Goal: Task Accomplishment & Management: Complete application form

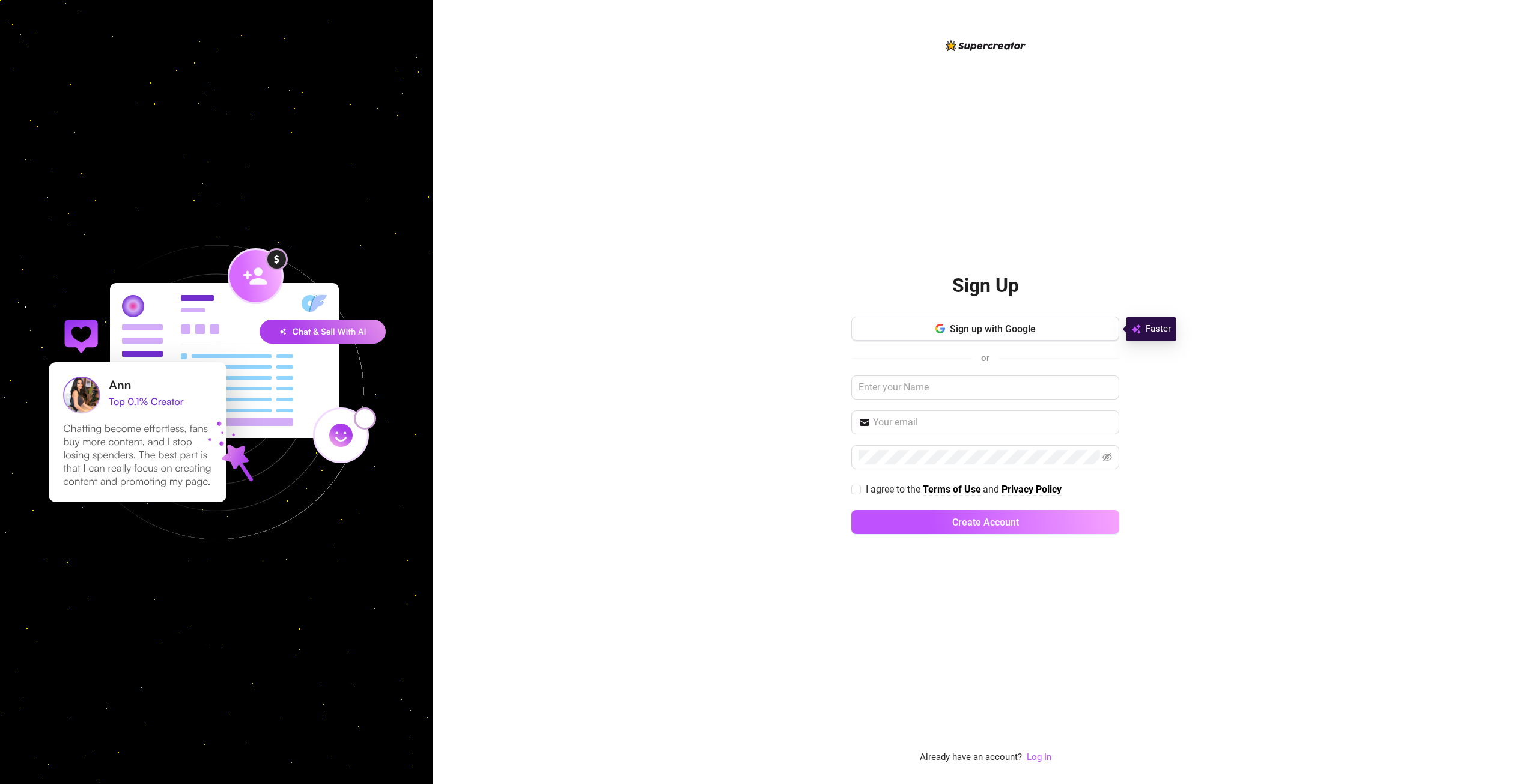
click at [1206, 420] on div "Sign Up Sign up with Google or I agree to the Terms of Use and Privacy Policy C…" at bounding box center [985, 392] width 1105 height 784
click at [1064, 337] on button "Sign up with Google" at bounding box center [985, 328] width 268 height 24
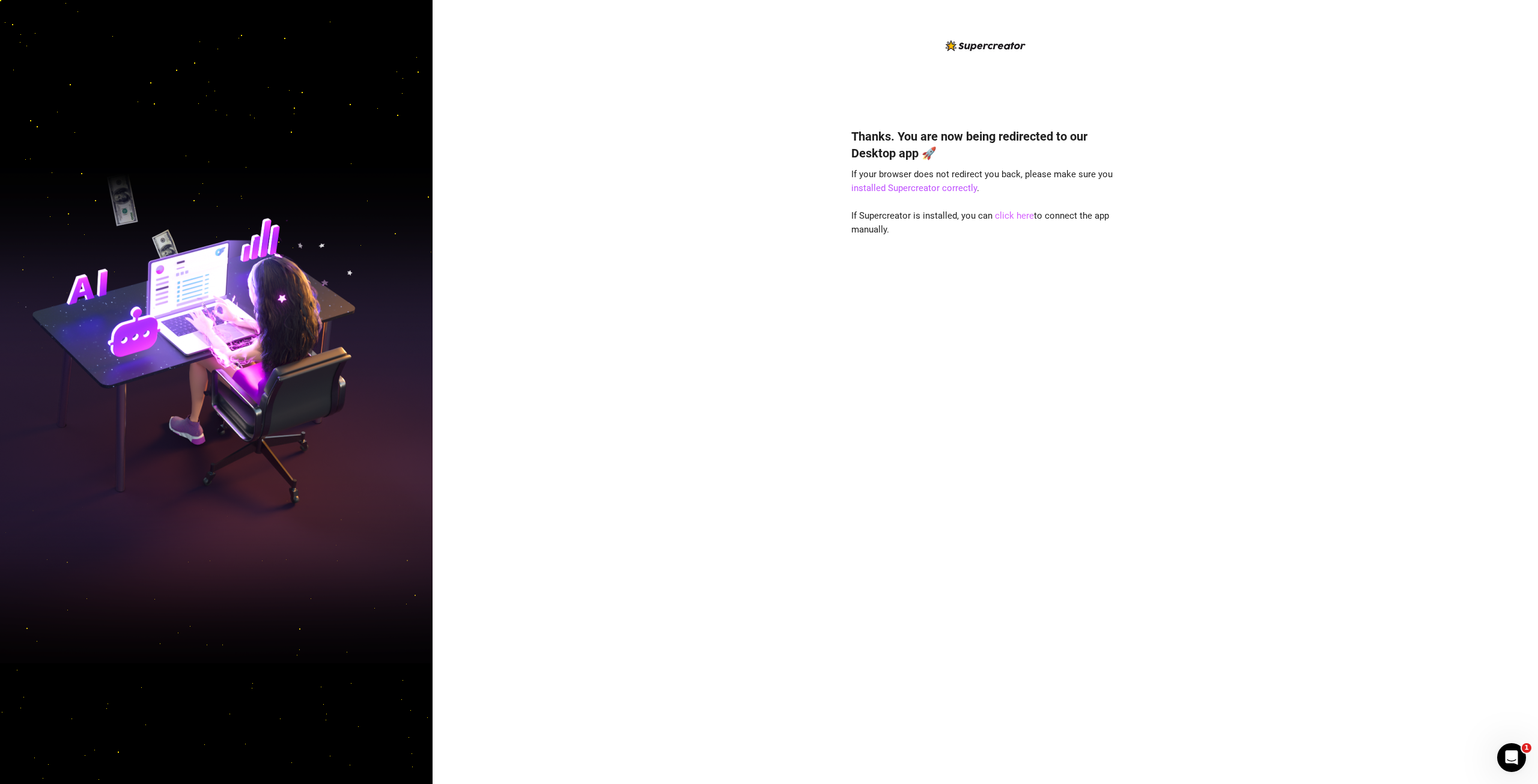
click at [1022, 211] on link "click here" at bounding box center [1014, 215] width 39 height 11
